Goal: Information Seeking & Learning: Find contact information

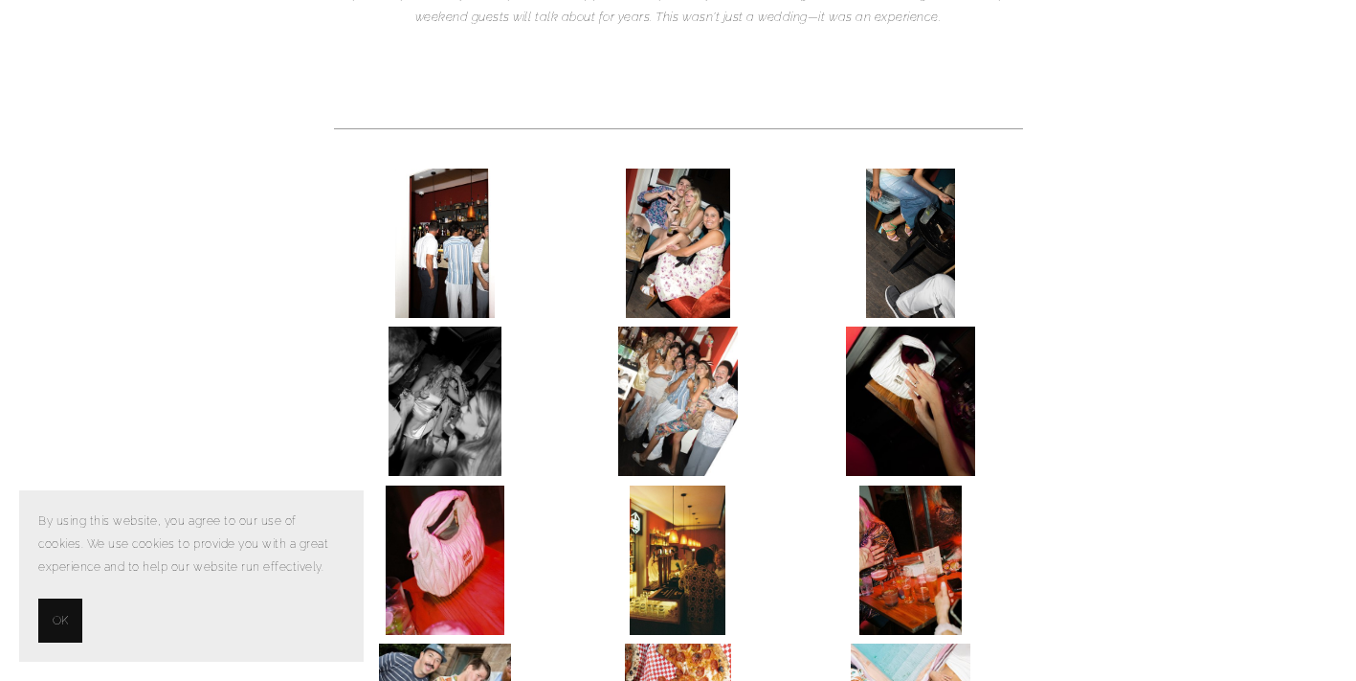
scroll to position [831, 0]
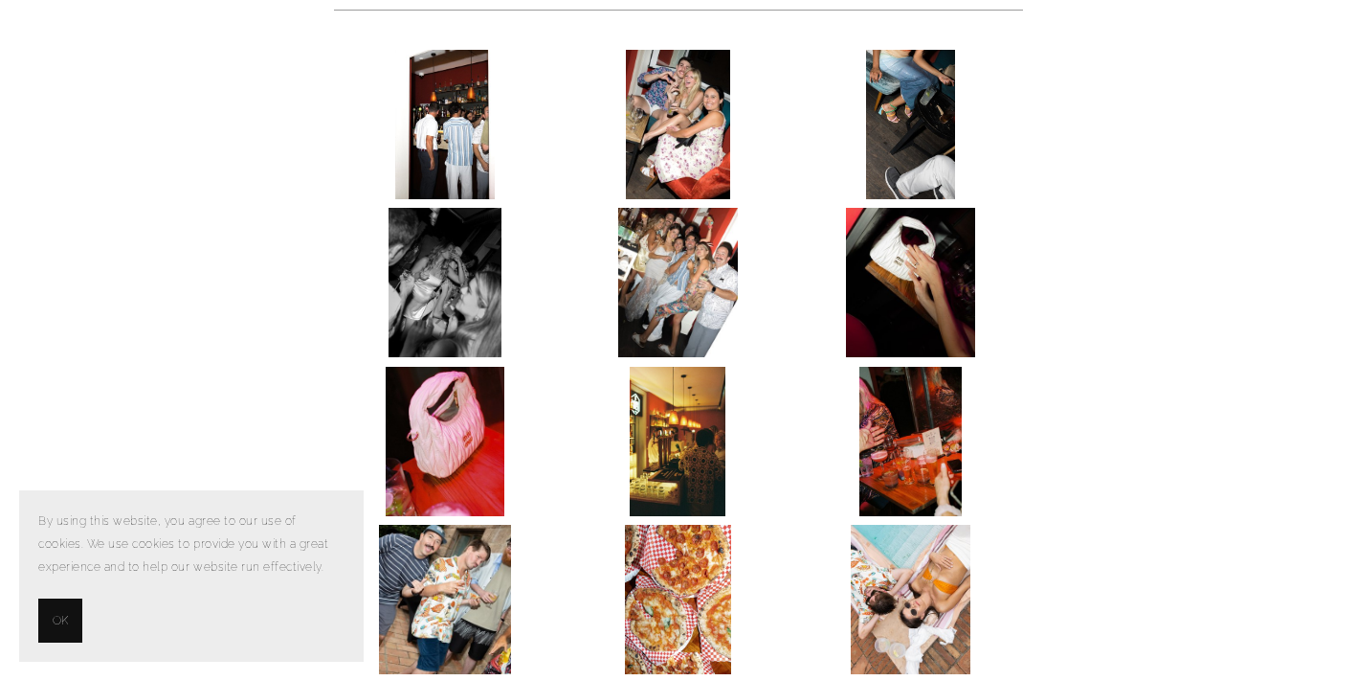
click at [72, 619] on button "OK" at bounding box center [60, 620] width 44 height 44
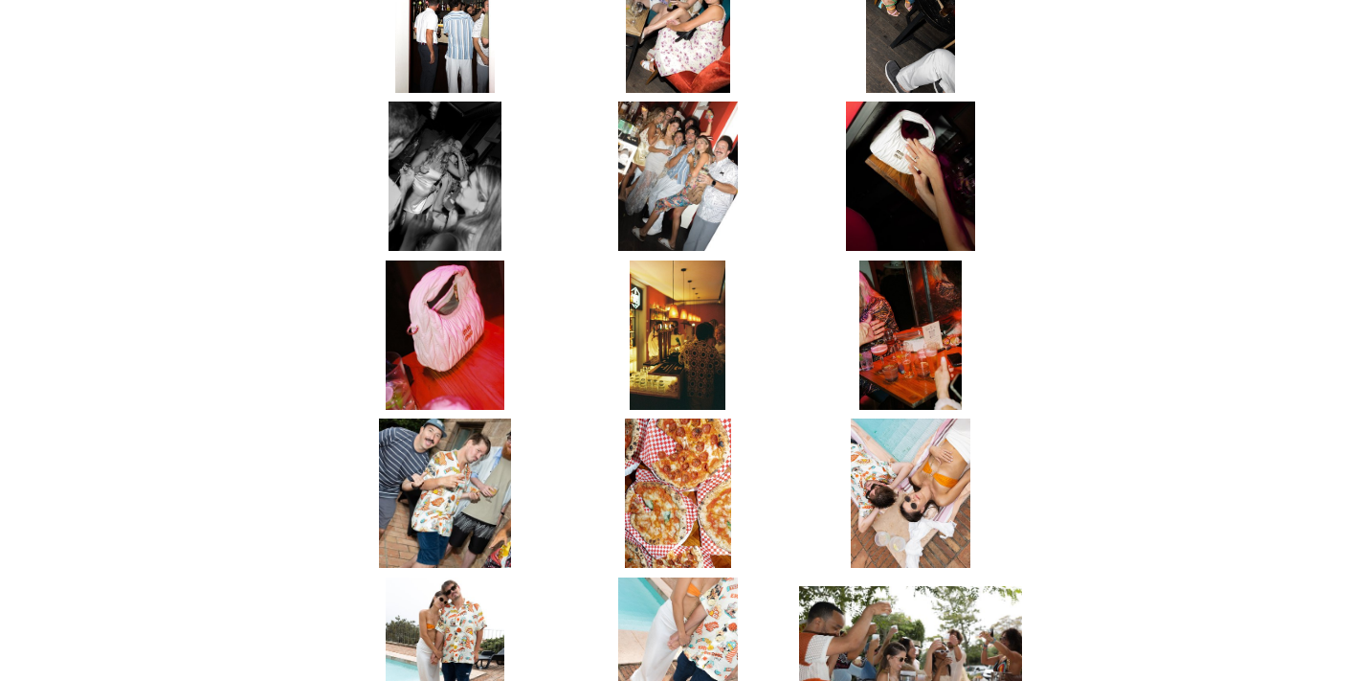
scroll to position [938, 0]
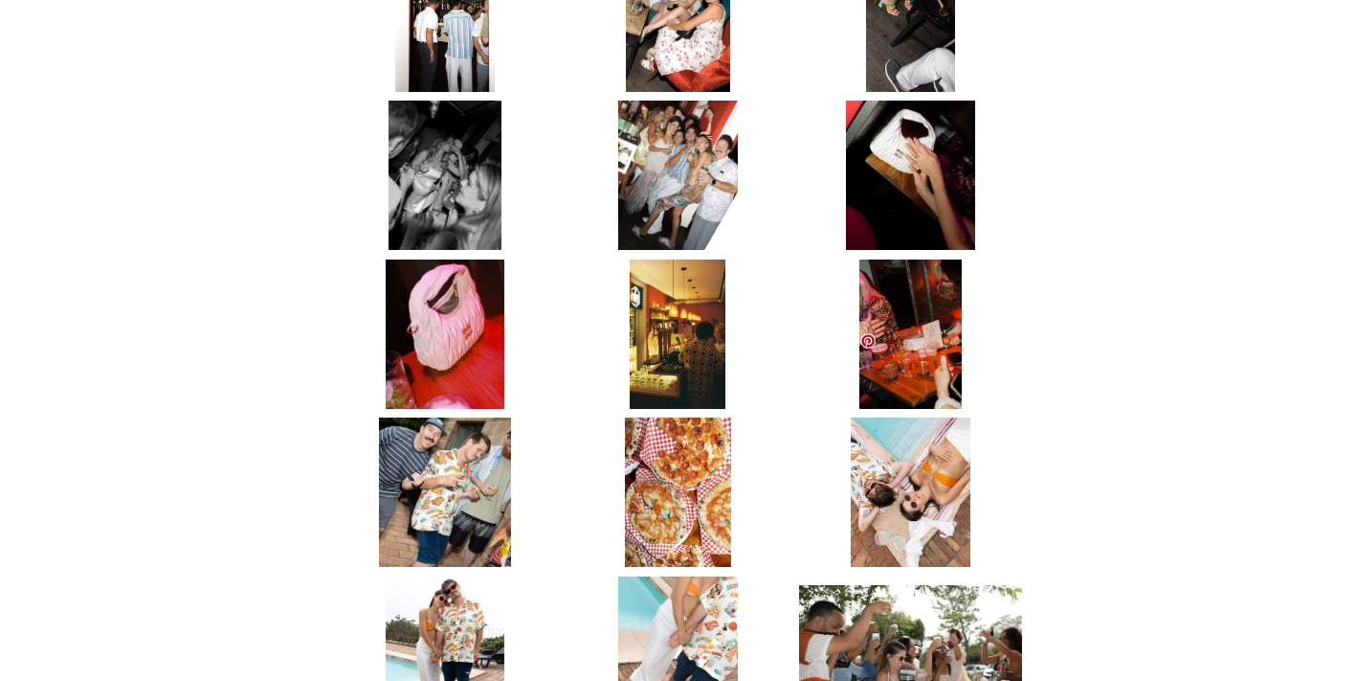
click at [922, 417] on img at bounding box center [911, 491] width 120 height 149
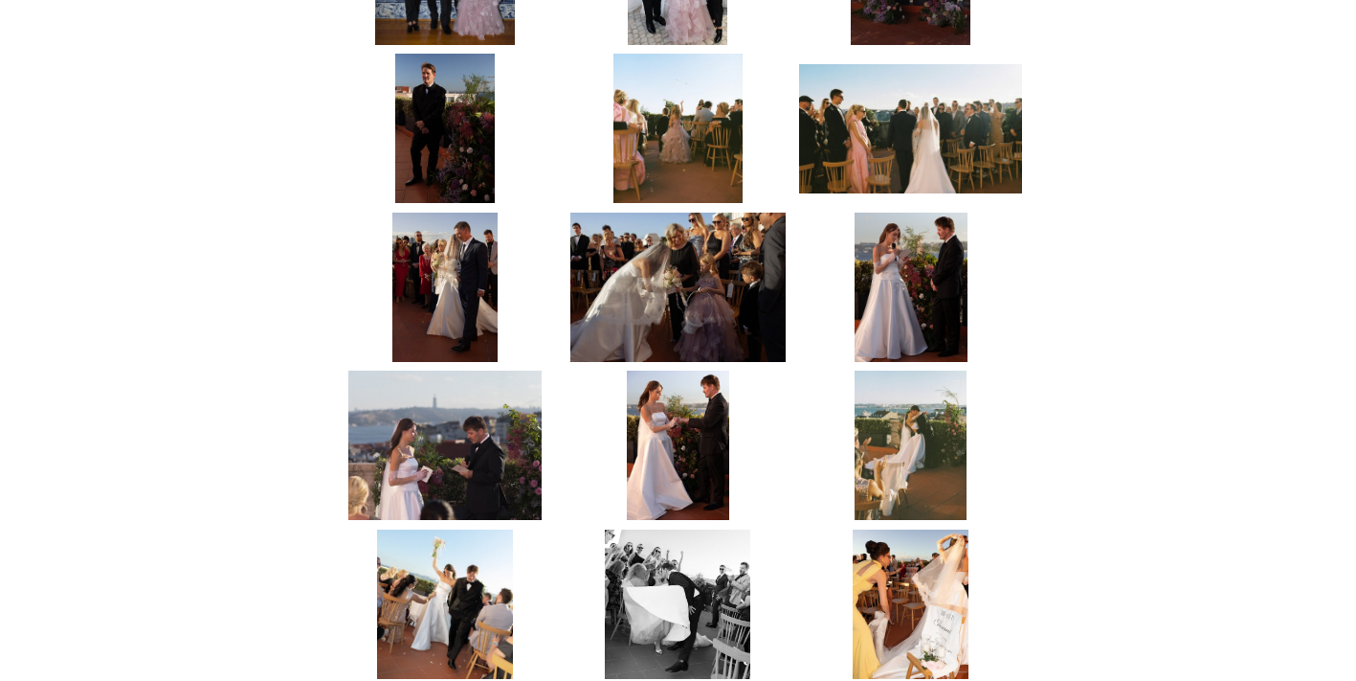
scroll to position [4184, 0]
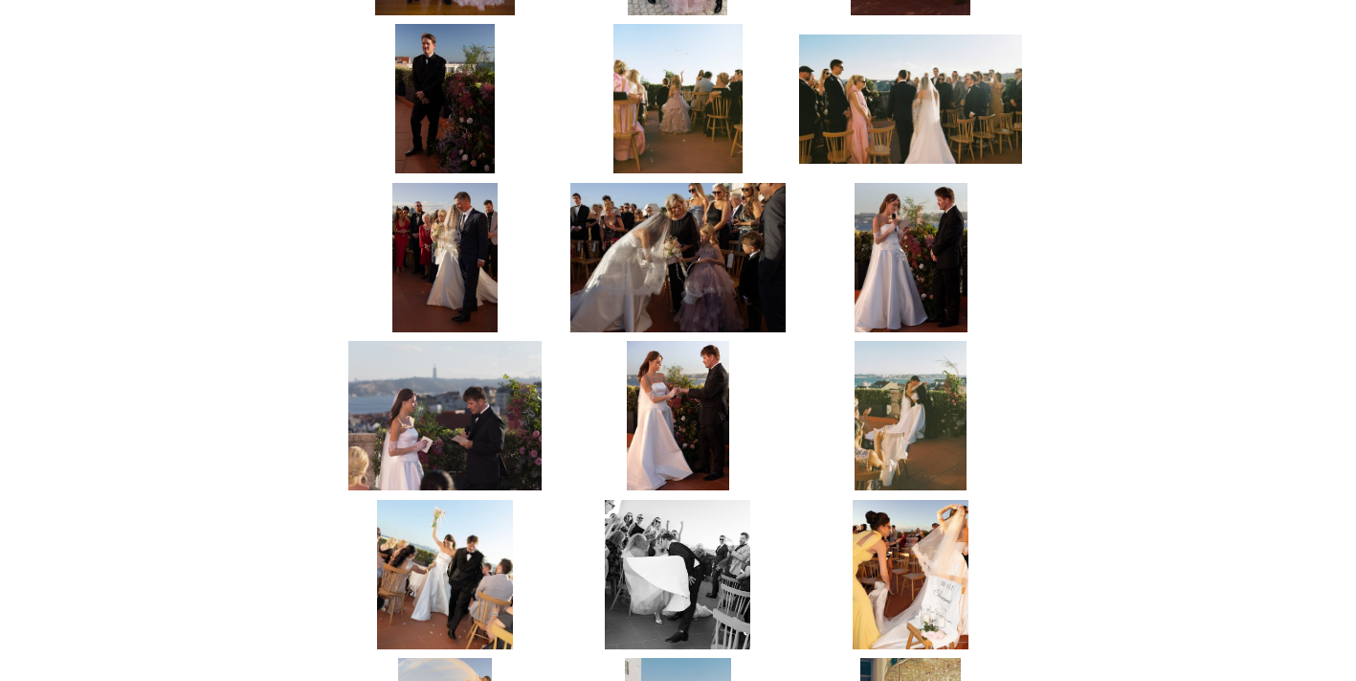
click at [681, 357] on img at bounding box center [678, 415] width 102 height 149
click at [654, 341] on img at bounding box center [678, 415] width 102 height 149
click at [368, 265] on link at bounding box center [365, 264] width 15 height 15
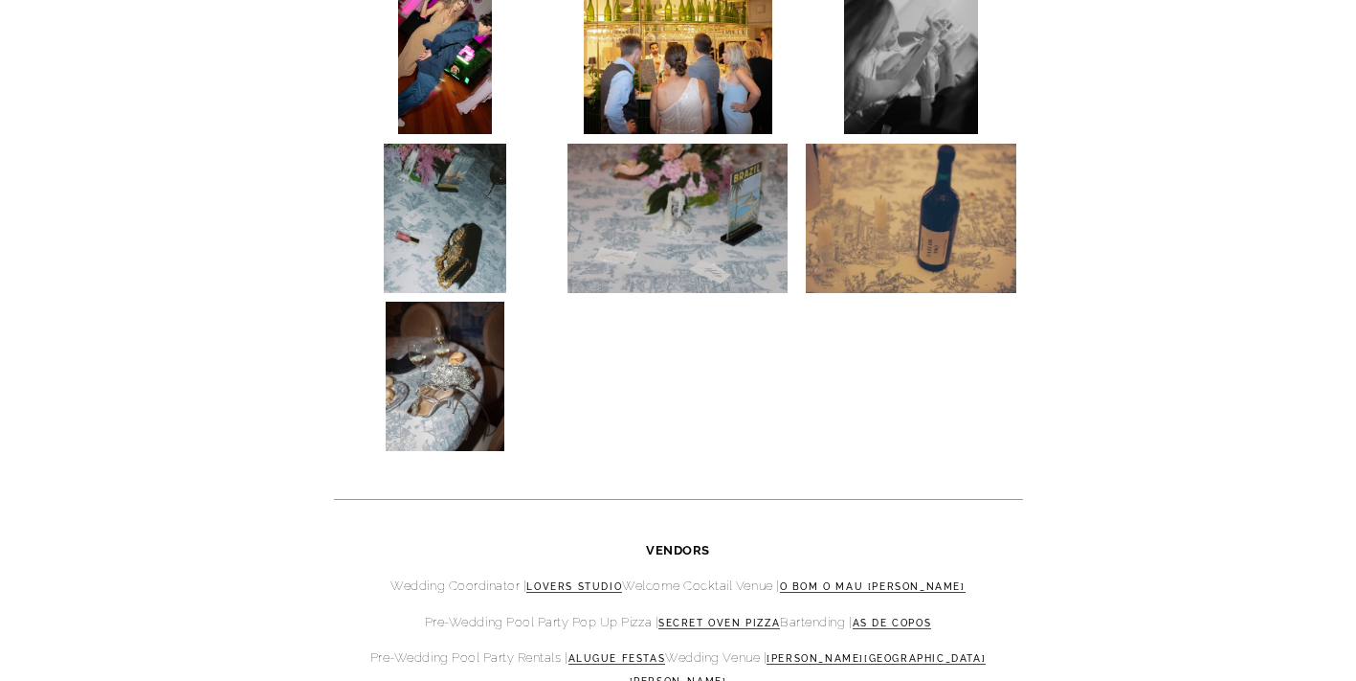
scroll to position [7780, 0]
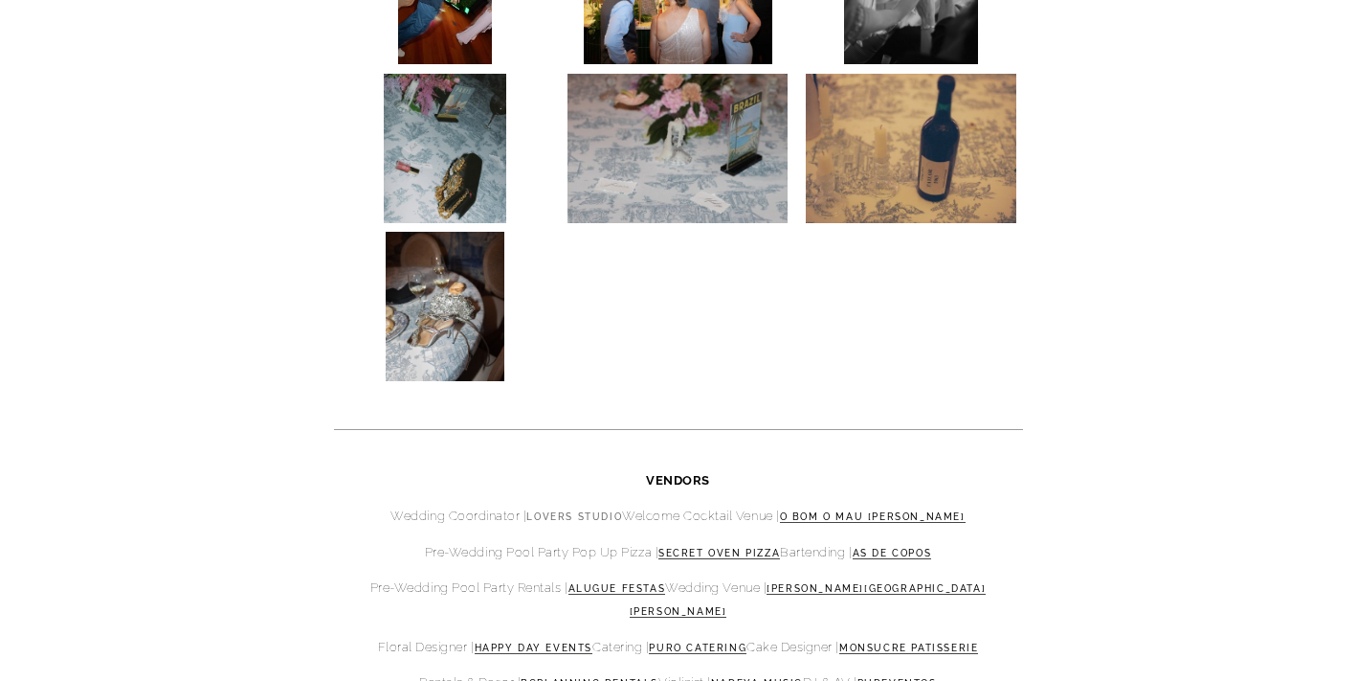
click at [616, 511] on link "Lovers Studio" at bounding box center [575, 516] width 96 height 11
click at [666, 583] on link "Alugue Festas" at bounding box center [618, 588] width 98 height 11
drag, startPoint x: 712, startPoint y: 498, endPoint x: 613, endPoint y: 497, distance: 99.6
click at [613, 576] on p "Pre-Wedding Pool Party Rentals | Alugue Festas Wedding Venue | Palácio De Tancos" at bounding box center [678, 599] width 689 height 47
copy p "Alugue Festas"
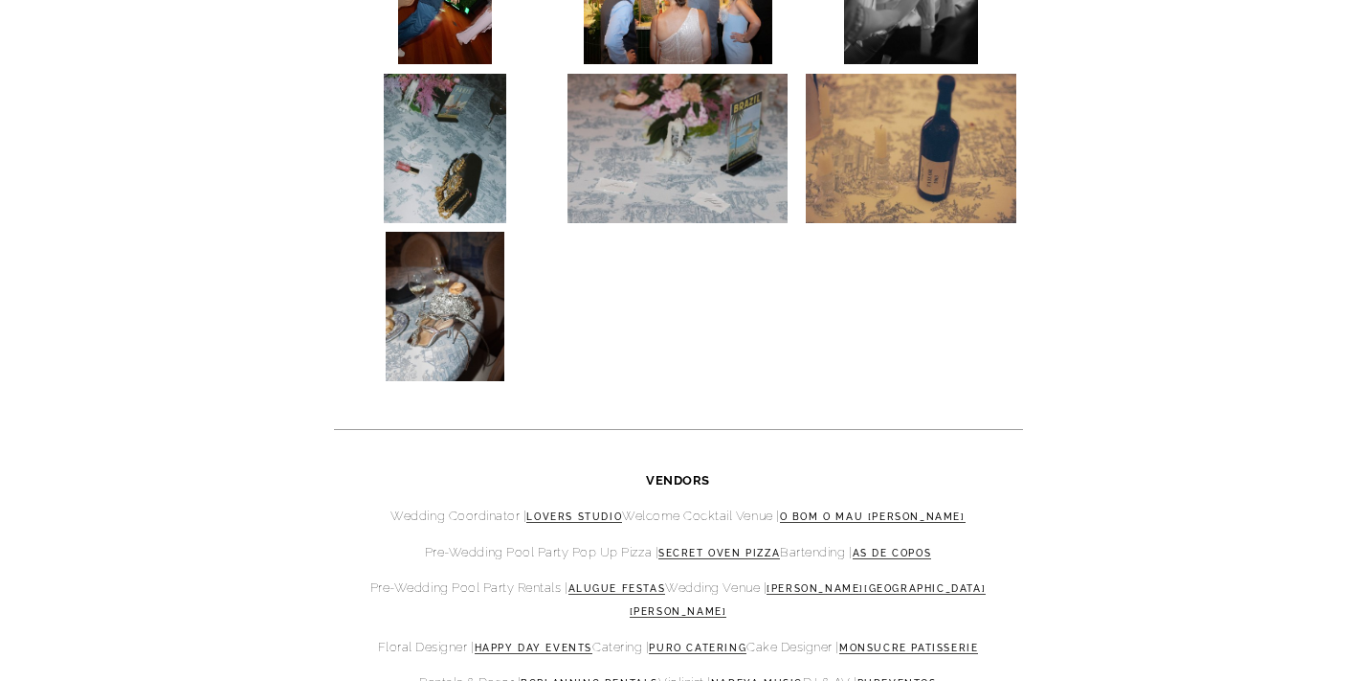
click at [1021, 469] on div "VENDORS Wedding Coordinator | Lovers Studio Welcome Cocktail Venue | O Bom O Ma…" at bounding box center [678, 599] width 689 height 261
click at [666, 583] on link "Alugue Festas" at bounding box center [618, 588] width 98 height 11
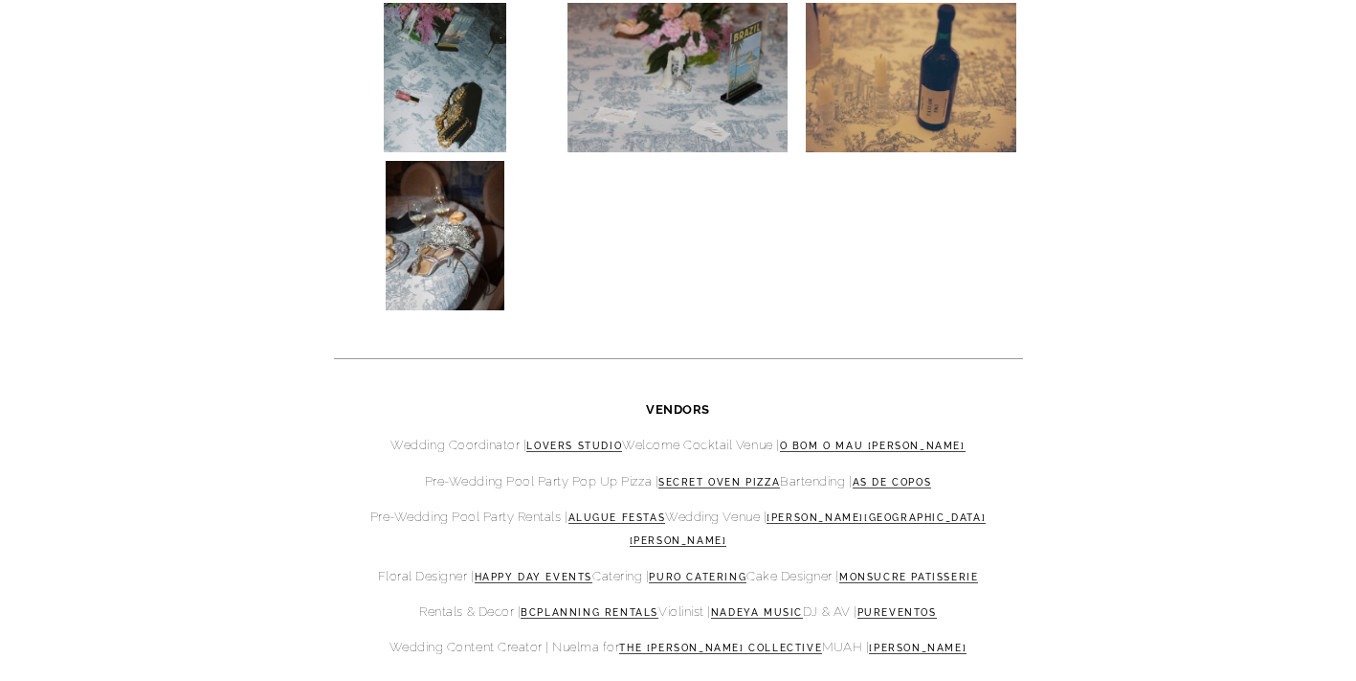
scroll to position [7866, 0]
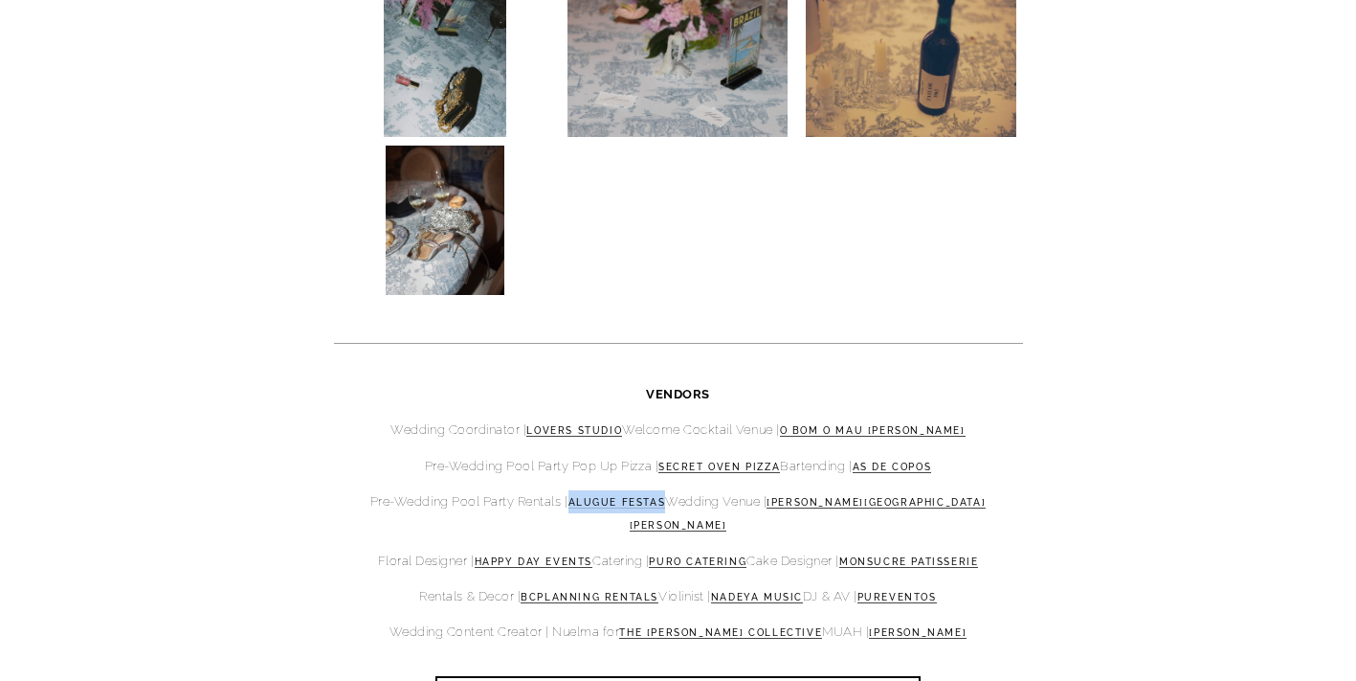
drag, startPoint x: 708, startPoint y: 407, endPoint x: 615, endPoint y: 412, distance: 93.9
click at [615, 490] on p "Pre-Wedding Pool Party Rentals | Alugue Festas Wedding Venue | Palácio De Tancos" at bounding box center [678, 513] width 689 height 47
copy link "Alugue Festas"
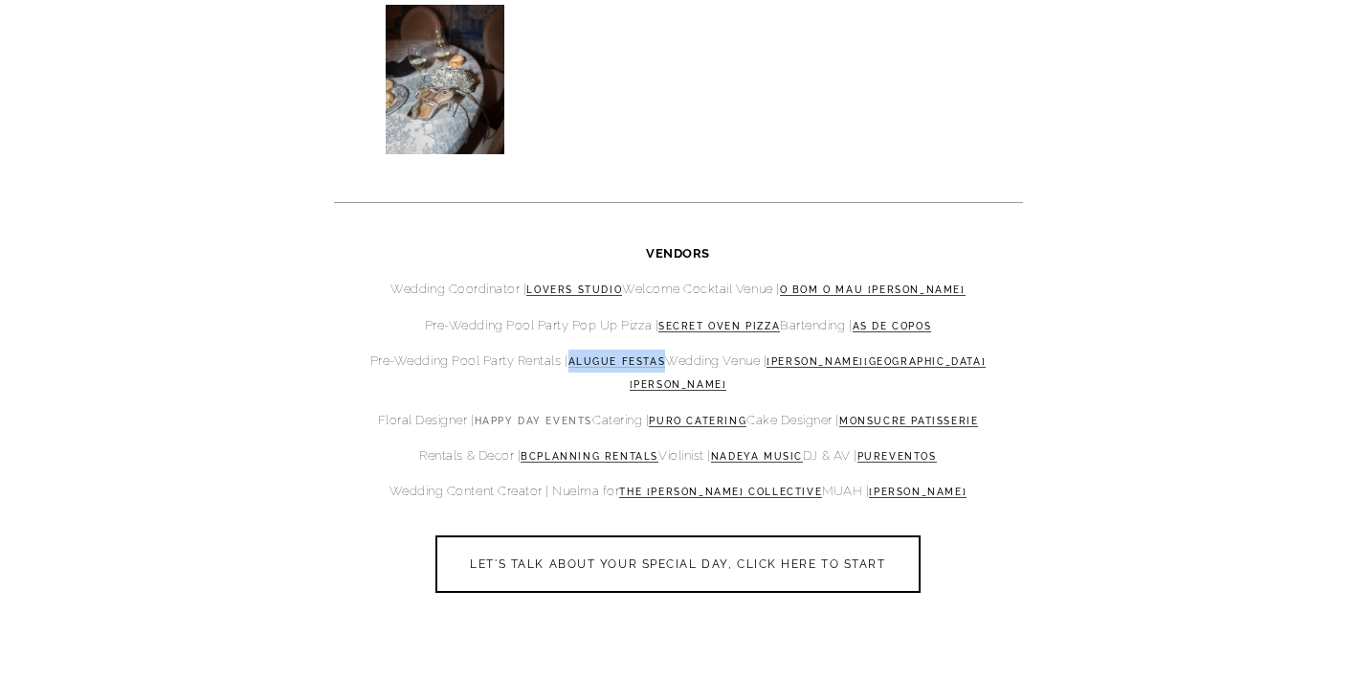
scroll to position [8010, 0]
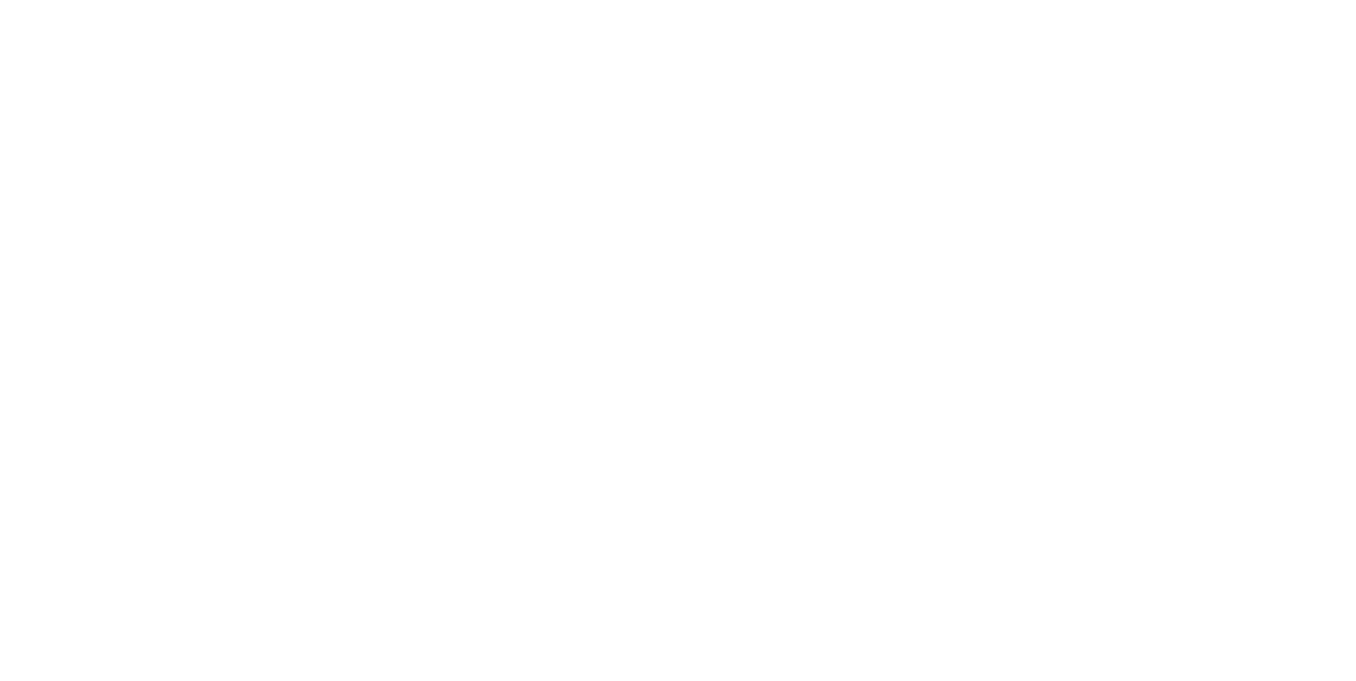
scroll to position [6311, 0]
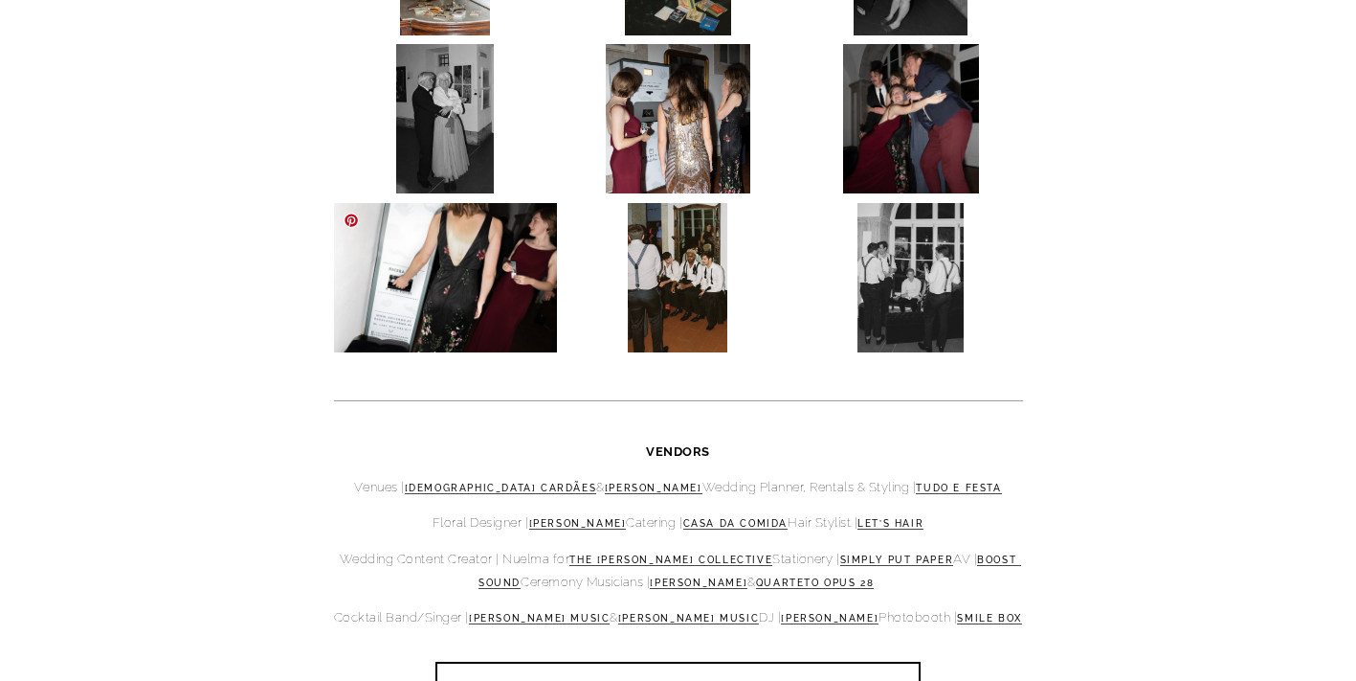
scroll to position [9863, 0]
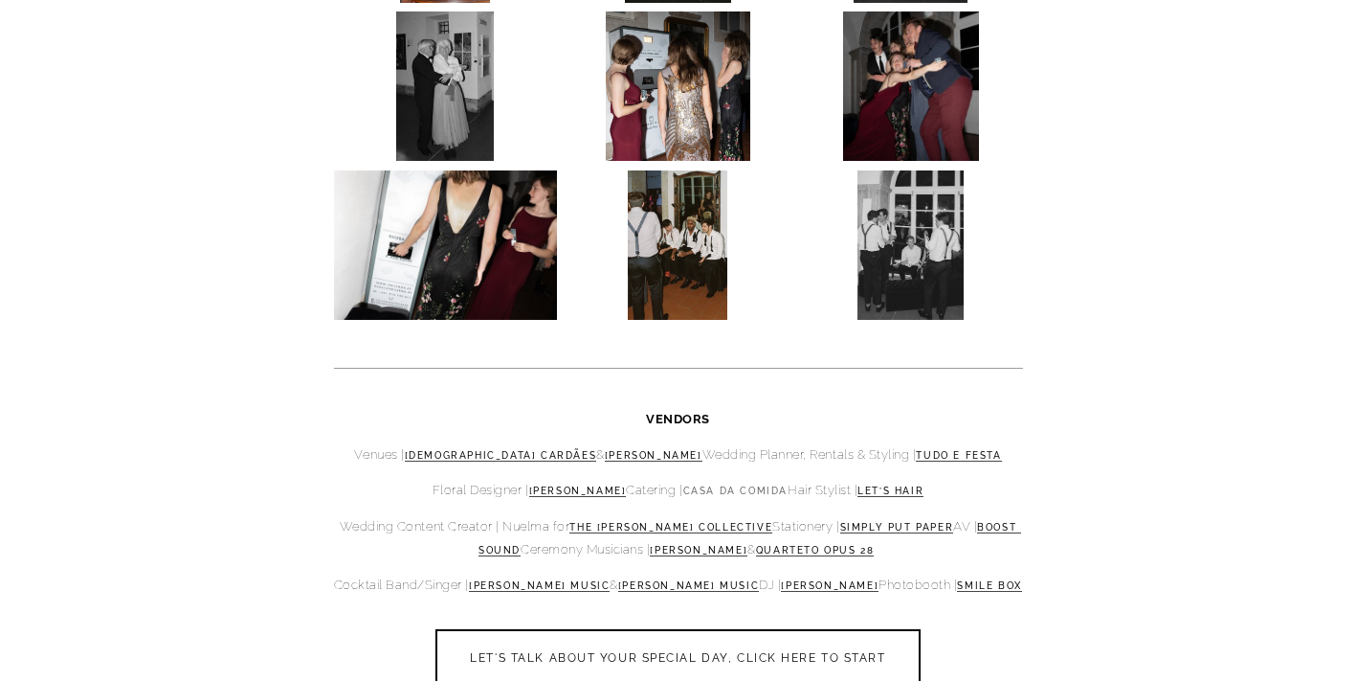
click at [724, 491] on link "Casa da Comida" at bounding box center [736, 490] width 104 height 11
